Goal: Information Seeking & Learning: Learn about a topic

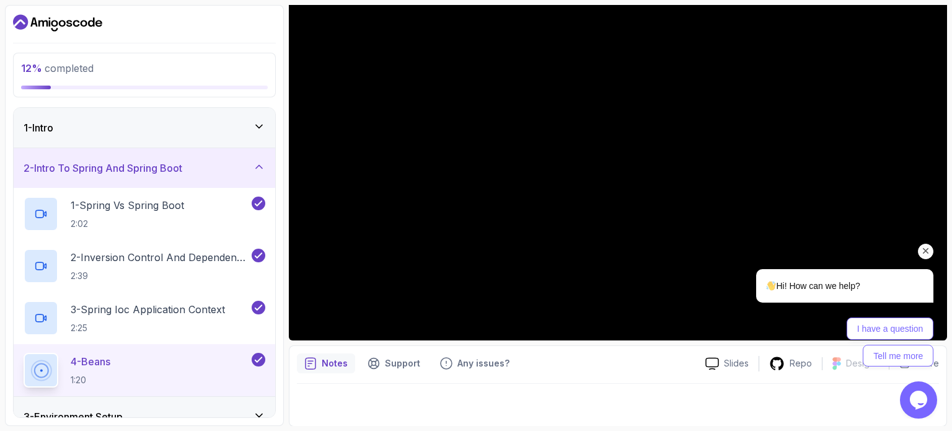
click at [263, 173] on div "2 - Intro To Spring And Spring Boot" at bounding box center [145, 168] width 242 height 15
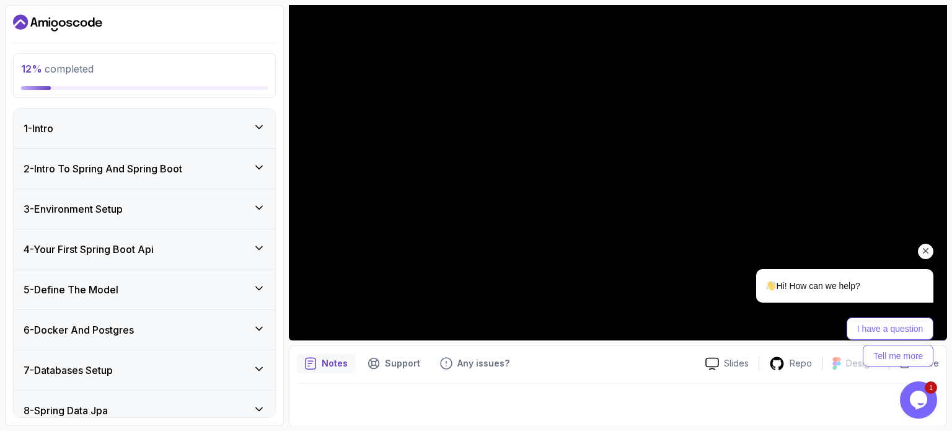
click at [260, 121] on icon at bounding box center [259, 127] width 12 height 12
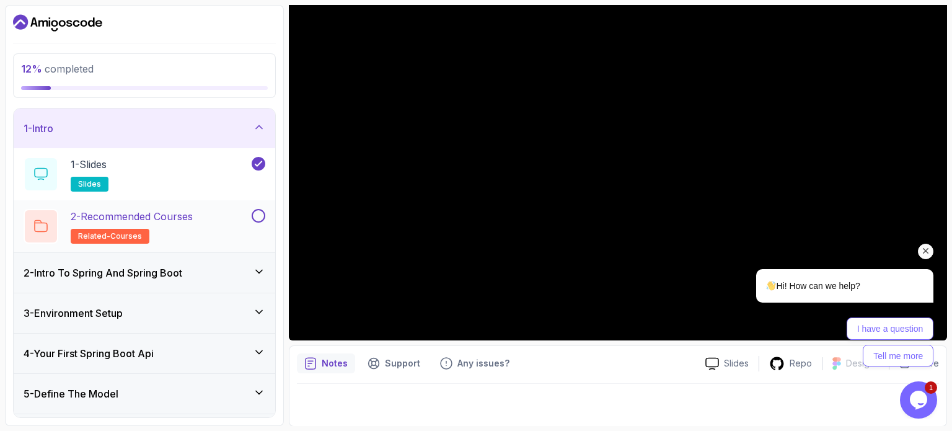
click at [255, 219] on button at bounding box center [259, 216] width 14 height 14
click at [252, 125] on div "1 - Intro" at bounding box center [145, 128] width 242 height 15
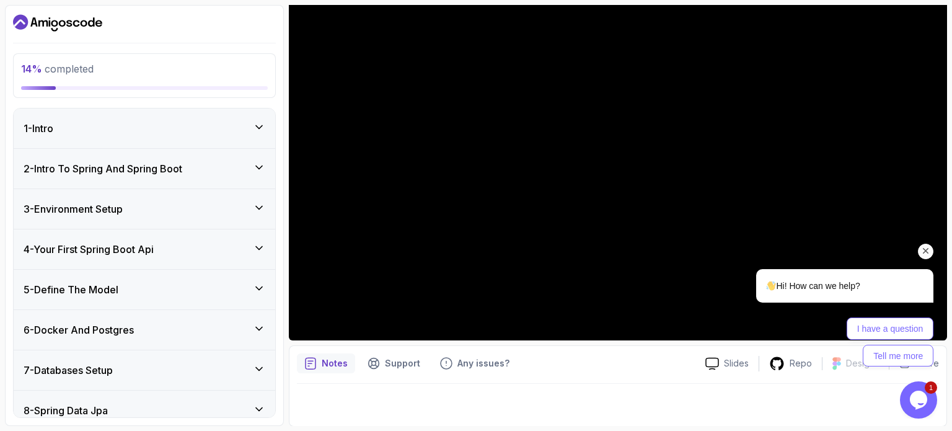
click at [257, 197] on div "3 - Environment Setup" at bounding box center [145, 209] width 262 height 40
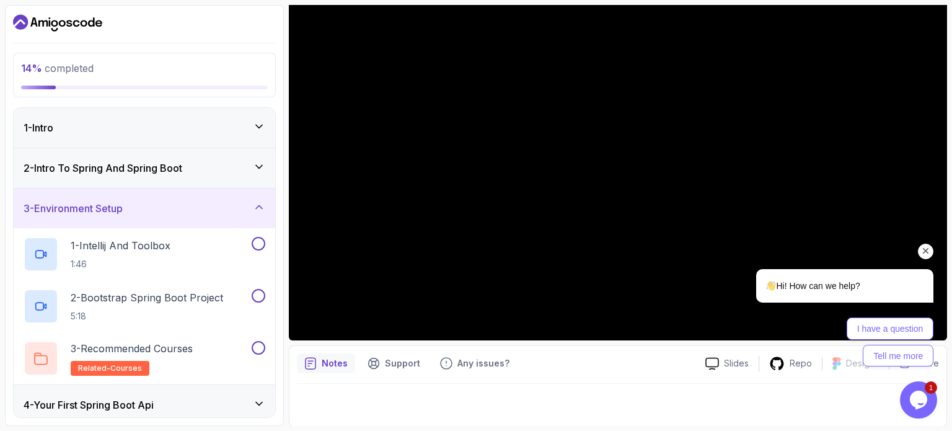
click at [257, 197] on div "3 - Environment Setup" at bounding box center [145, 208] width 262 height 40
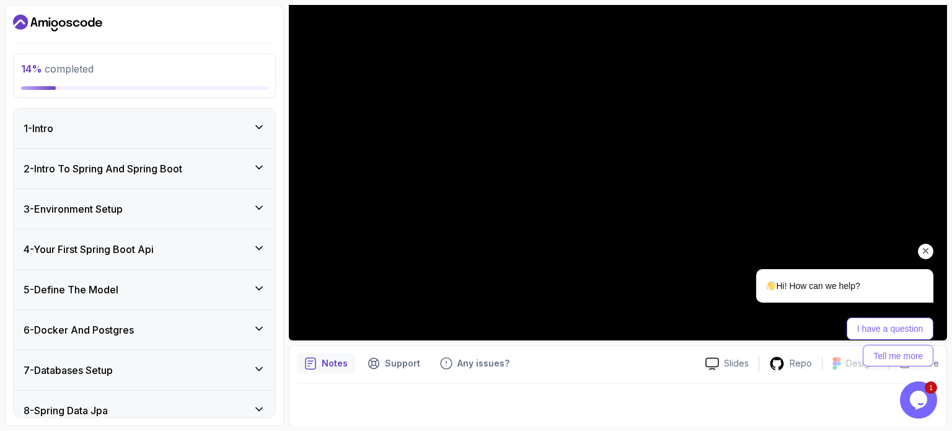
click at [924, 252] on icon "Chat attention grabber" at bounding box center [926, 251] width 11 height 11
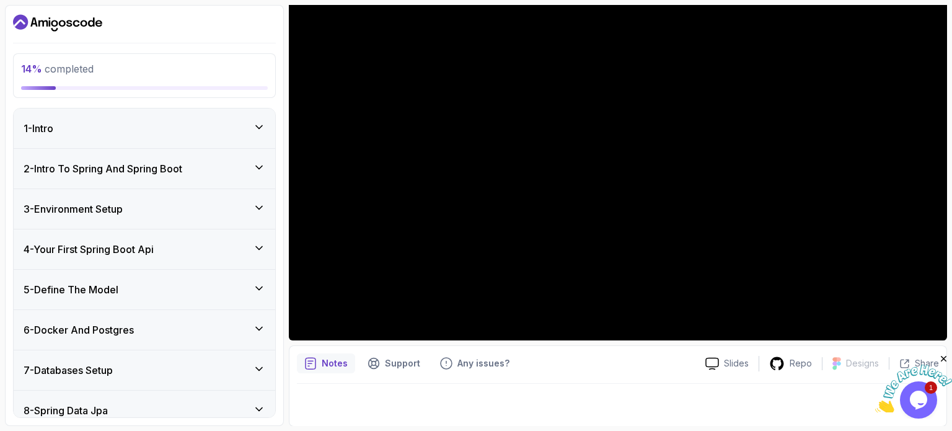
click at [214, 215] on div "3 - Environment Setup" at bounding box center [145, 209] width 262 height 40
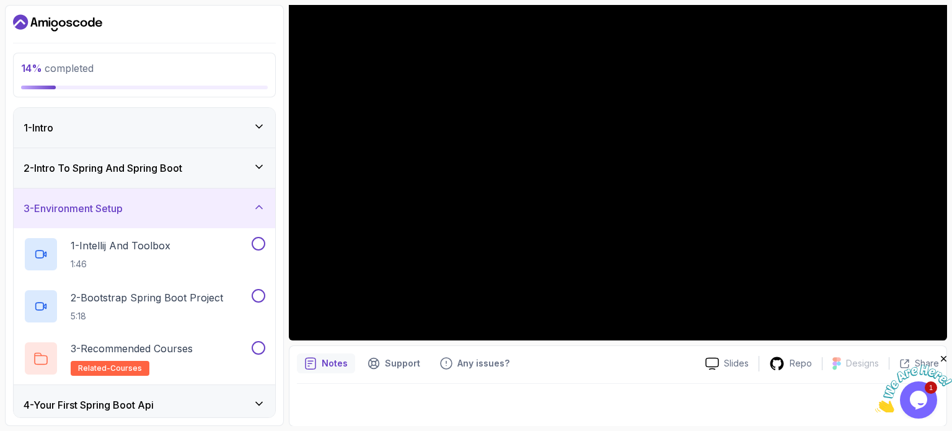
click at [256, 206] on icon at bounding box center [259, 207] width 12 height 12
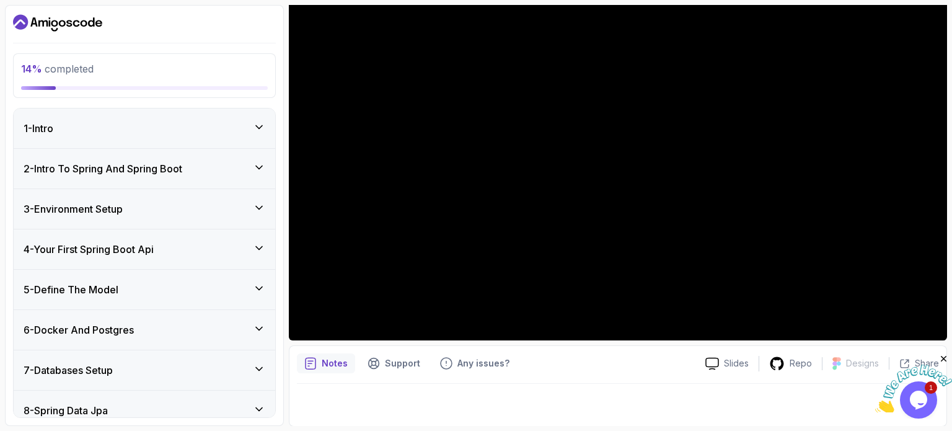
click at [242, 202] on div "3 - Environment Setup" at bounding box center [145, 209] width 242 height 15
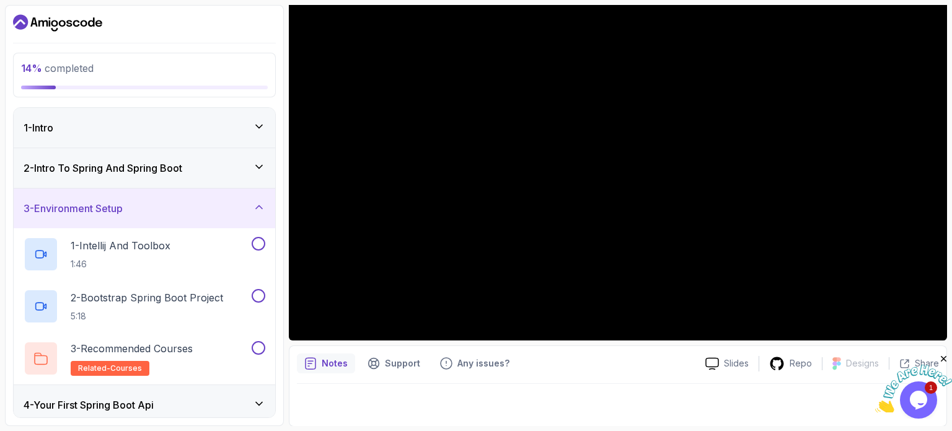
click at [216, 205] on div "3 - Environment Setup" at bounding box center [145, 208] width 242 height 15
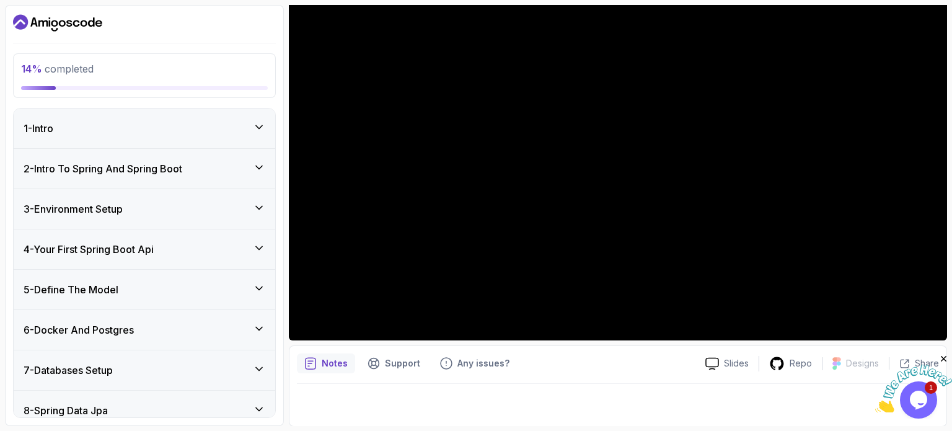
click at [240, 137] on div "1 - Intro" at bounding box center [145, 129] width 262 height 40
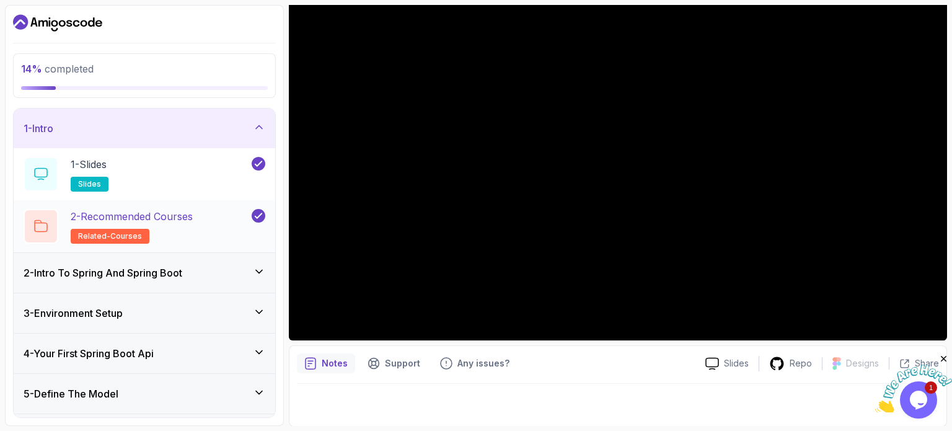
click at [171, 220] on p "2 - Recommended Courses" at bounding box center [132, 216] width 122 height 15
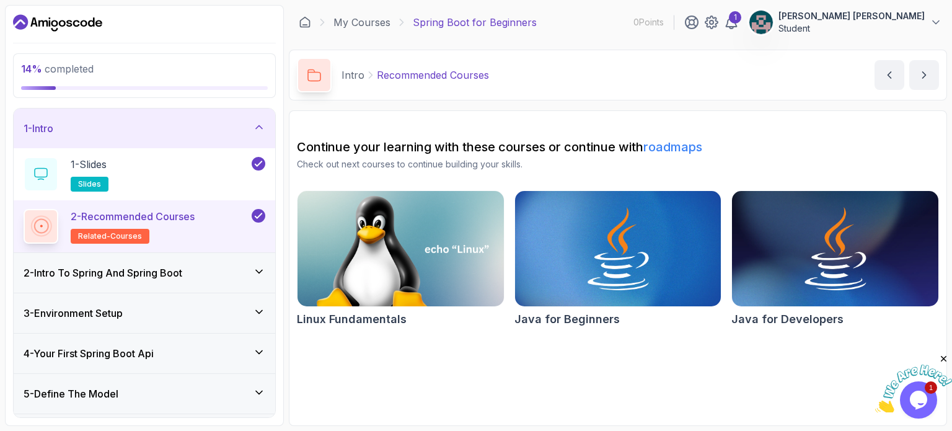
click at [268, 132] on div "1 - Intro" at bounding box center [145, 129] width 262 height 40
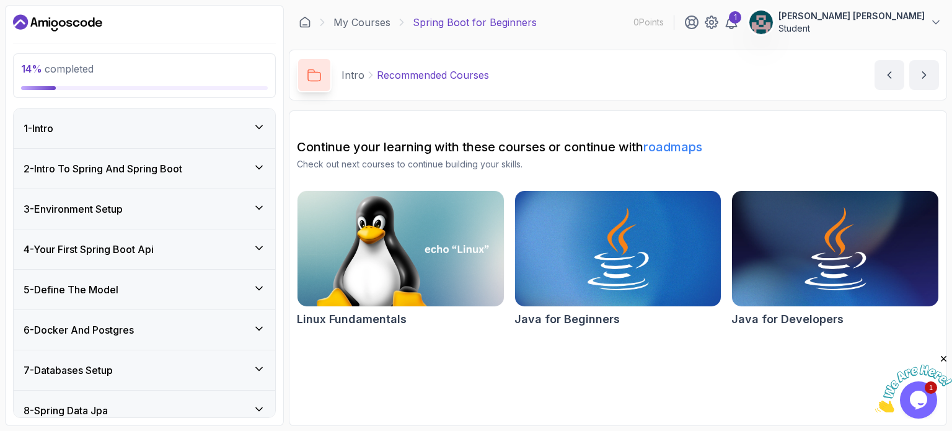
click at [252, 169] on div "2 - Intro To Spring And Spring Boot" at bounding box center [145, 168] width 242 height 15
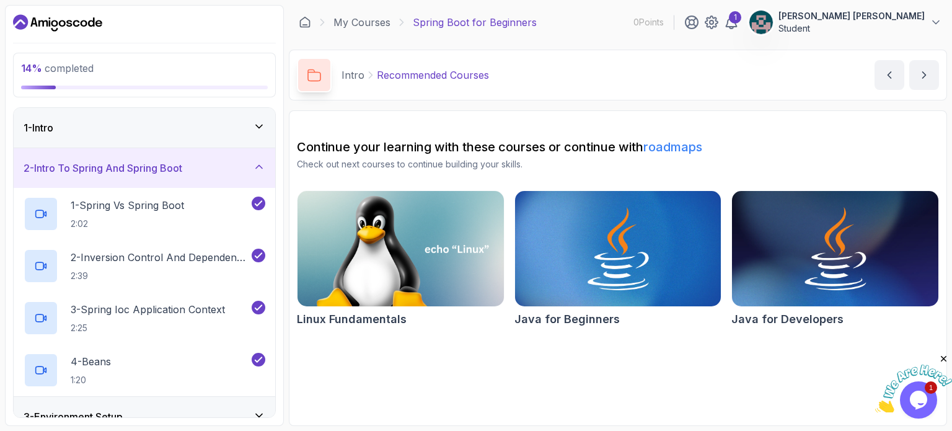
click at [254, 171] on icon at bounding box center [259, 167] width 12 height 12
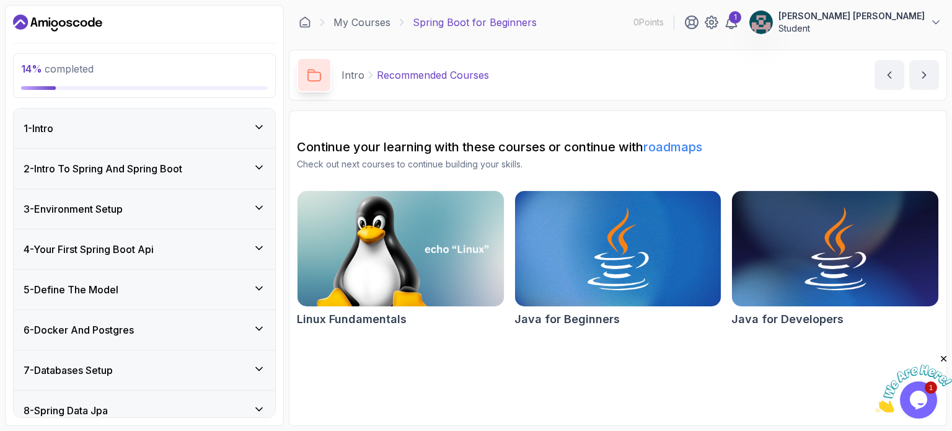
click at [259, 193] on div "3 - Environment Setup" at bounding box center [145, 209] width 262 height 40
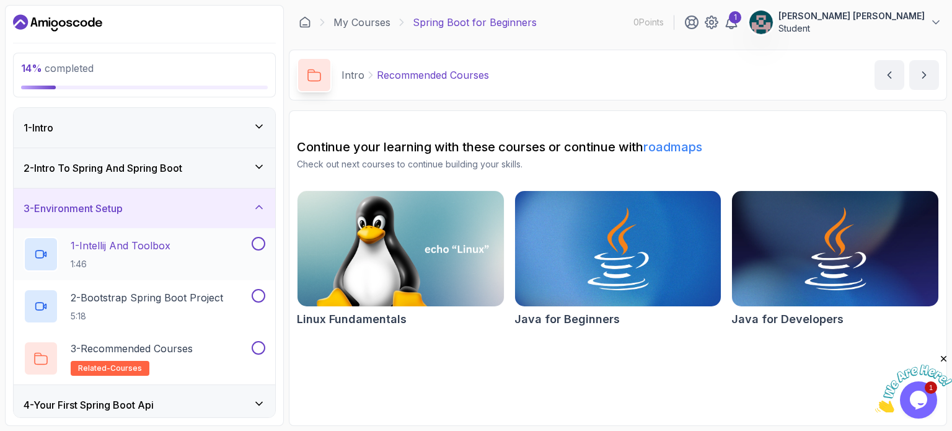
click at [197, 235] on div "1 - Intellij And Toolbox 1:46" at bounding box center [145, 254] width 262 height 52
click at [128, 238] on p "1 - Intellij And Toolbox" at bounding box center [121, 245] width 100 height 15
